Goal: Entertainment & Leisure: Consume media (video, audio)

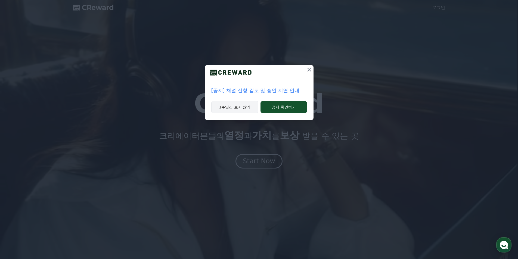
click at [248, 107] on button "1주일간 보지 않기" at bounding box center [234, 107] width 47 height 13
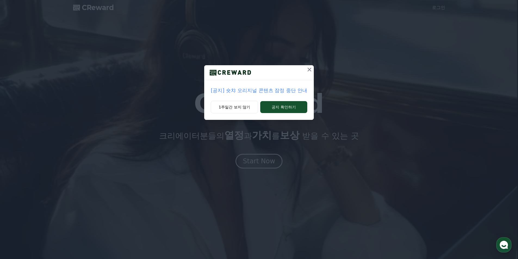
click at [265, 157] on div "[공지] 숏챠 오리지널 콘텐츠 잠정 중단 안내 1주일간 보지 않기 공지 확인하기" at bounding box center [259, 129] width 518 height 259
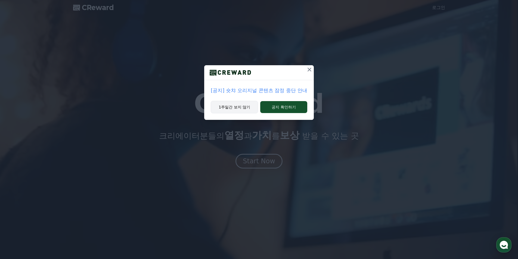
click at [250, 111] on button "1주일간 보지 않기" at bounding box center [234, 107] width 47 height 13
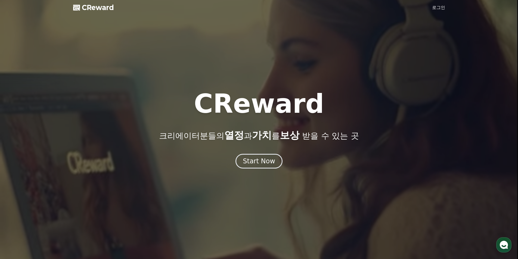
click at [436, 9] on link "로그인" at bounding box center [438, 7] width 13 height 7
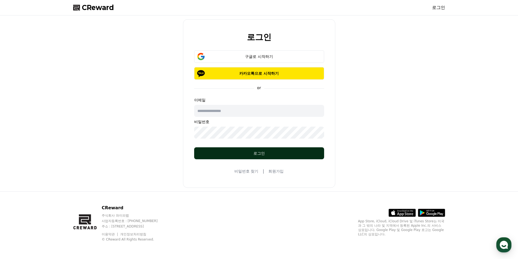
click at [237, 150] on button "로그인" at bounding box center [259, 153] width 130 height 12
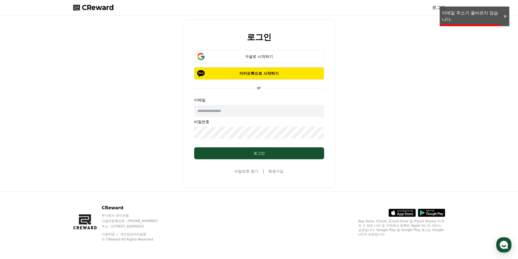
click at [223, 113] on input "text" at bounding box center [259, 111] width 130 height 12
type input "**********"
click at [270, 45] on div "**********" at bounding box center [259, 103] width 152 height 168
click at [271, 54] on button "구글로 시작하기" at bounding box center [259, 56] width 130 height 13
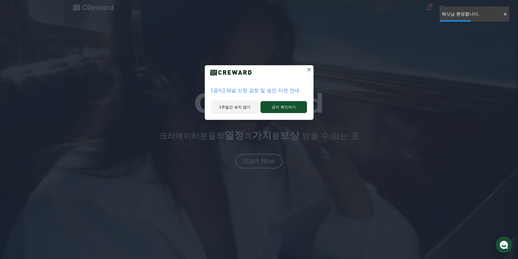
click at [245, 104] on button "1주일간 보지 않기" at bounding box center [234, 107] width 47 height 13
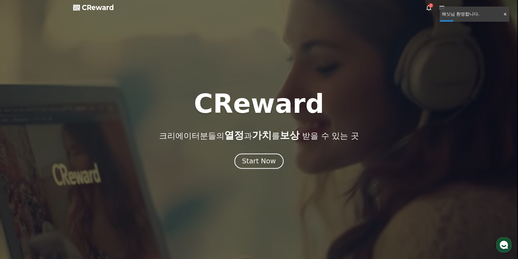
click at [257, 158] on div "Start Now" at bounding box center [259, 161] width 34 height 9
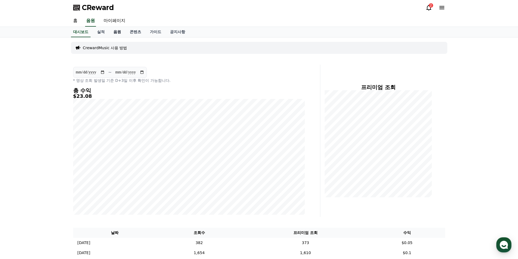
click at [114, 31] on link "음원" at bounding box center [117, 32] width 16 height 10
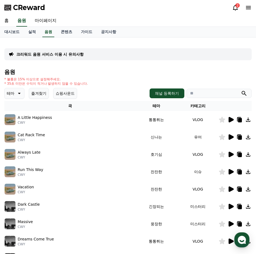
click at [16, 96] on icon at bounding box center [18, 93] width 7 height 7
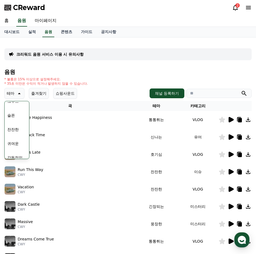
scroll to position [224, 0]
click at [18, 139] on button "긴장되는" at bounding box center [15, 138] width 20 height 12
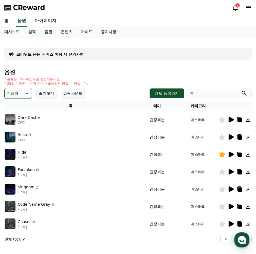
click at [231, 118] on icon at bounding box center [231, 119] width 5 height 5
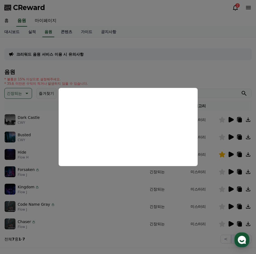
click at [235, 137] on button "close modal" at bounding box center [128, 127] width 256 height 254
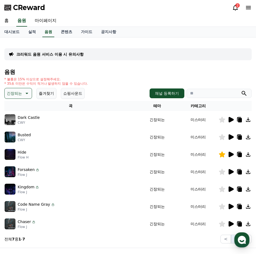
click at [232, 137] on icon at bounding box center [231, 137] width 5 height 5
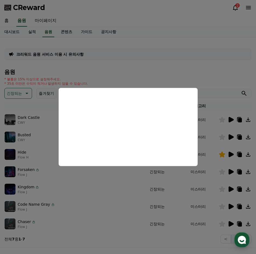
click at [230, 154] on button "close modal" at bounding box center [128, 127] width 256 height 254
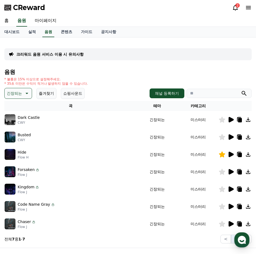
click at [229, 155] on icon at bounding box center [231, 154] width 7 height 7
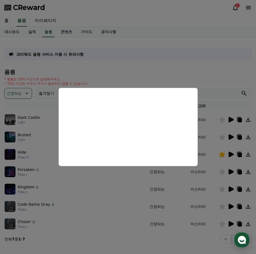
click at [229, 171] on button "close modal" at bounding box center [128, 127] width 256 height 254
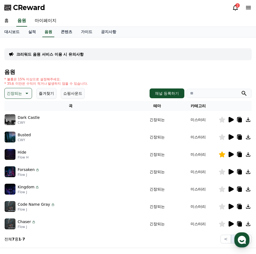
click at [229, 171] on icon at bounding box center [231, 171] width 5 height 5
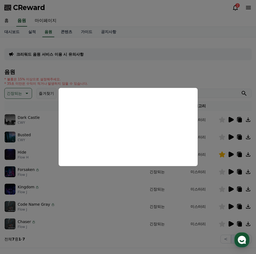
click at [212, 190] on button "close modal" at bounding box center [128, 127] width 256 height 254
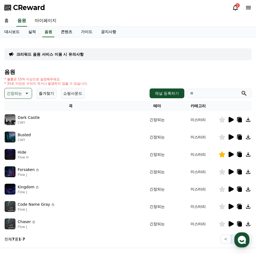
click at [232, 192] on icon at bounding box center [231, 189] width 7 height 7
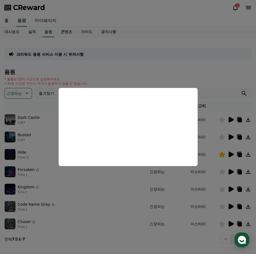
click at [40, 115] on button "close modal" at bounding box center [128, 127] width 256 height 254
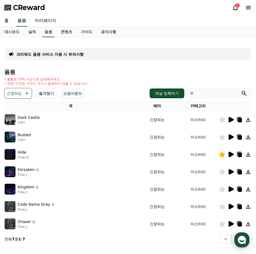
click at [232, 122] on icon at bounding box center [231, 120] width 7 height 7
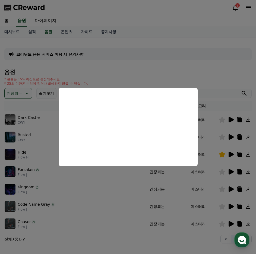
click at [229, 135] on button "close modal" at bounding box center [128, 127] width 256 height 254
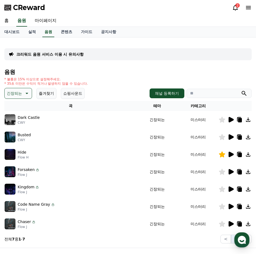
click at [230, 136] on icon at bounding box center [231, 137] width 5 height 5
